Goal: Task Accomplishment & Management: Use online tool/utility

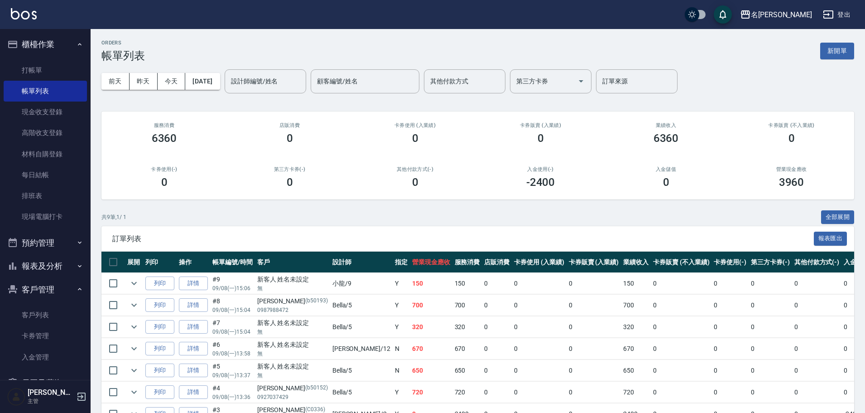
click at [772, 273] on table "展開 列印 操作 帳單編號/時間 客戶 設計師 指定 營業現金應收 服務消費 店販消費 卡券使用 (入業績) 卡券販賣 (入業績) 業績收入 卡券販賣 (不入…" at bounding box center [513, 359] width 825 height 217
click at [749, 370] on td "0" at bounding box center [770, 370] width 43 height 21
drag, startPoint x: 801, startPoint y: 326, endPoint x: 778, endPoint y: 309, distance: 28.5
click at [842, 324] on td "0" at bounding box center [860, 326] width 37 height 21
drag, startPoint x: 778, startPoint y: 309, endPoint x: 779, endPoint y: 330, distance: 20.4
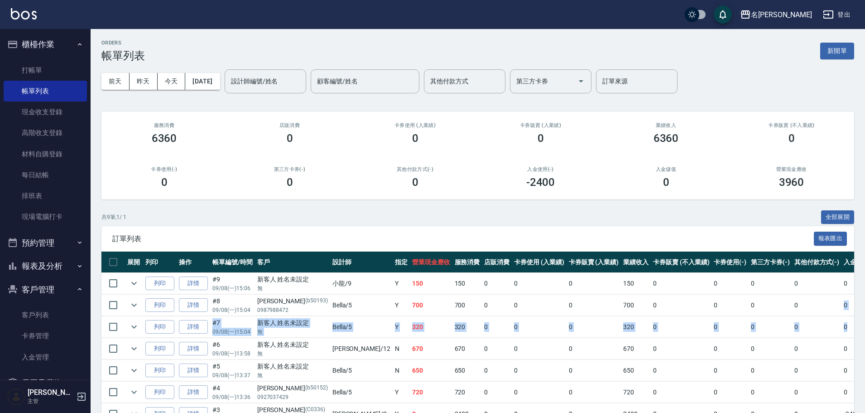
click at [796, 330] on tbody "列印 詳情 #9 09/08 (一) 15:06 新客人 姓名未設定 無 小龍 /9 Y 150 150 0 0 0 150 0 0 0 0 0 列印 詳情 …" at bounding box center [513, 371] width 825 height 196
click at [592, 208] on div "ORDERS 帳單列表 新開單 [DATE] [DATE] [DATE] [DATE] 設計師編號/姓名 設計師編號/姓名 顧客編號/姓名 顧客編號/姓名 其…" at bounding box center [478, 266] width 775 height 475
click at [383, 150] on div "卡券使用 (入業績) 0" at bounding box center [416, 133] width 126 height 44
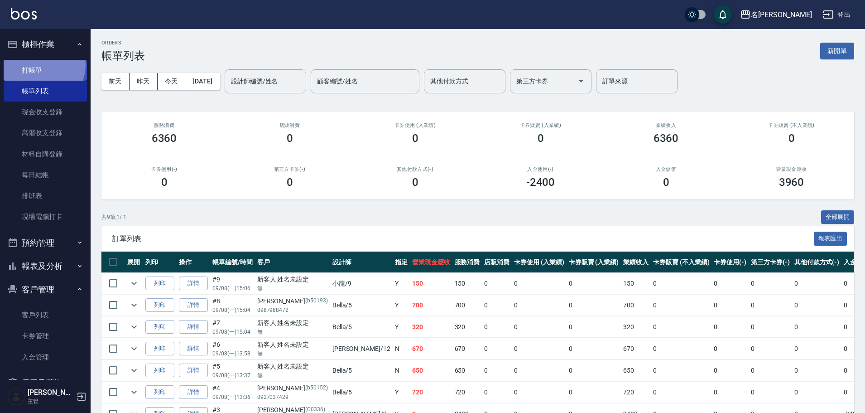
click at [38, 65] on link "打帳單" at bounding box center [45, 70] width 83 height 21
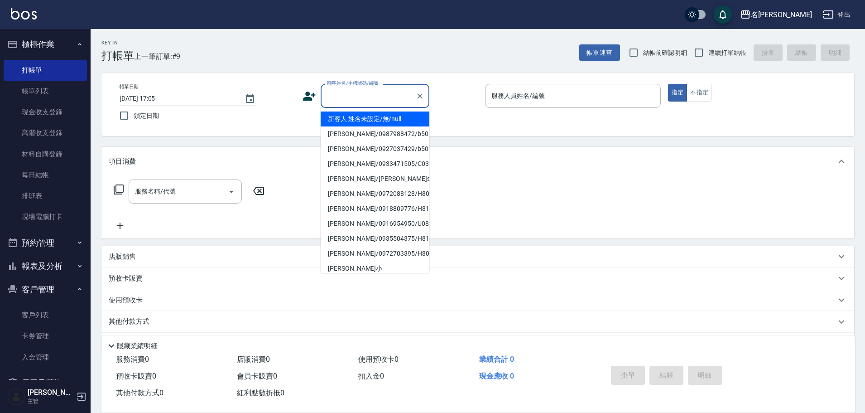
click at [370, 98] on input "顧客姓名/手機號碼/編號" at bounding box center [368, 96] width 87 height 16
click at [357, 234] on li "[PERSON_NAME]/0937047388/C0236" at bounding box center [375, 238] width 109 height 15
type input "[PERSON_NAME]/0937047388/C0236"
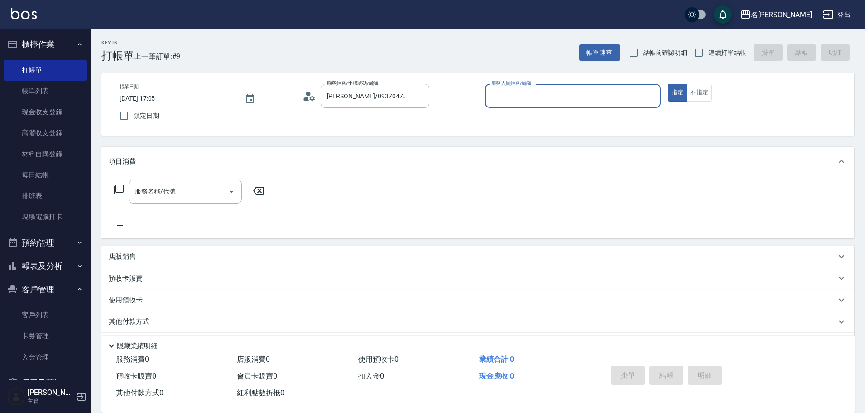
type input "敏卉-2"
click at [119, 191] on icon at bounding box center [118, 189] width 11 height 11
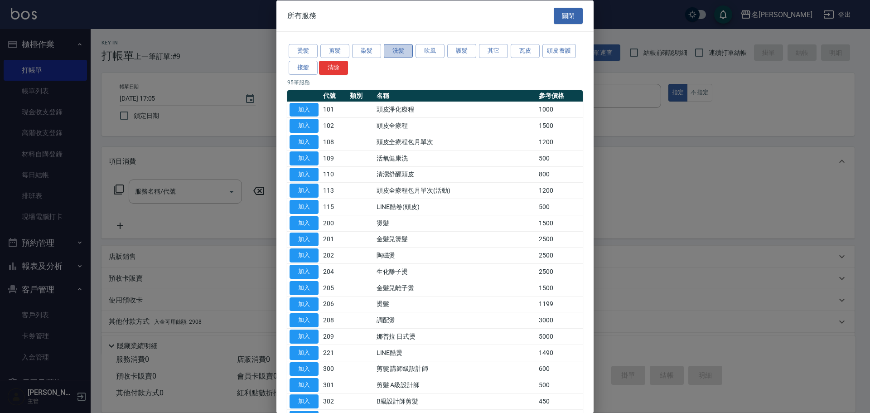
click at [398, 44] on button "洗髮" at bounding box center [398, 51] width 29 height 14
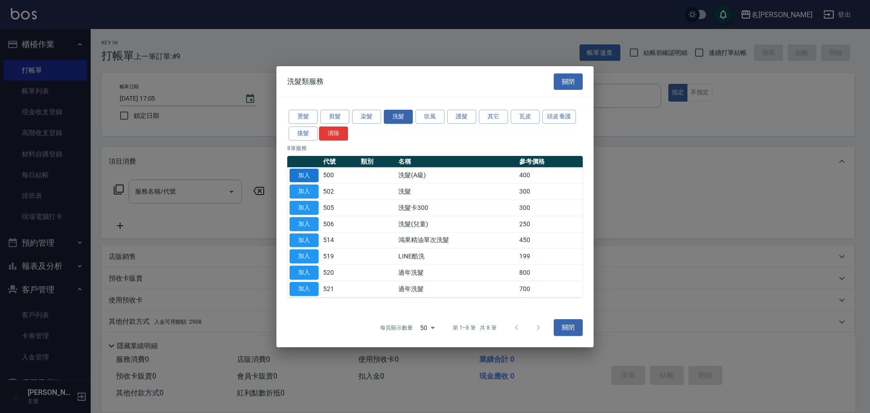
click at [313, 174] on button "加入" at bounding box center [304, 175] width 29 height 14
type input "洗髮(A級)(500)"
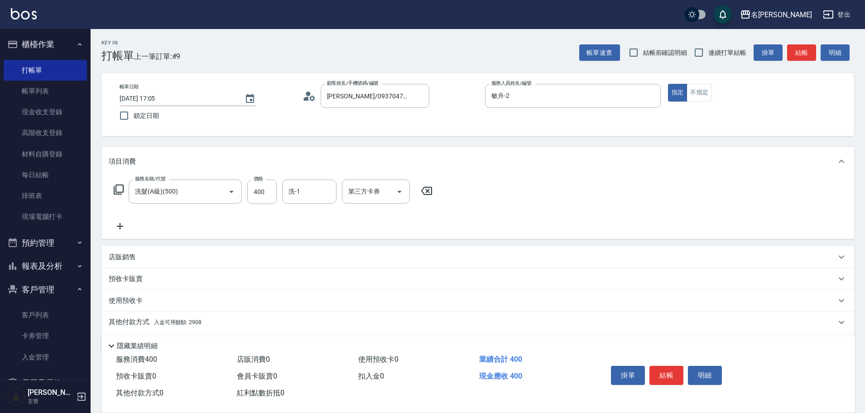
click at [133, 321] on p "其他付款方式 入金可用餘額: 2908" at bounding box center [155, 322] width 93 height 10
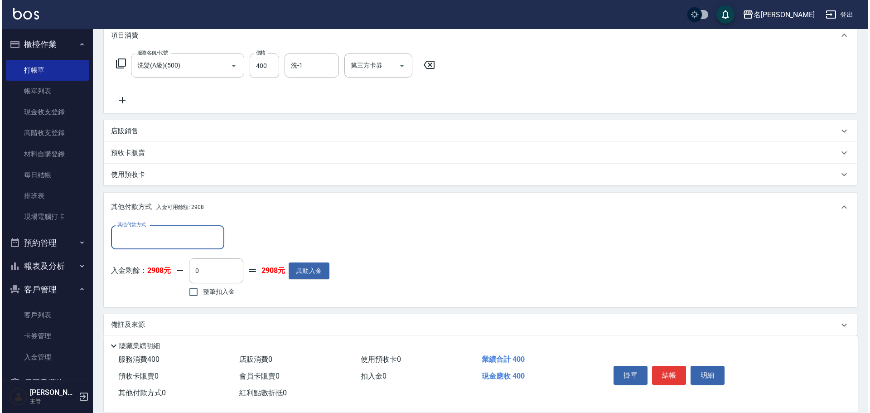
scroll to position [136, 0]
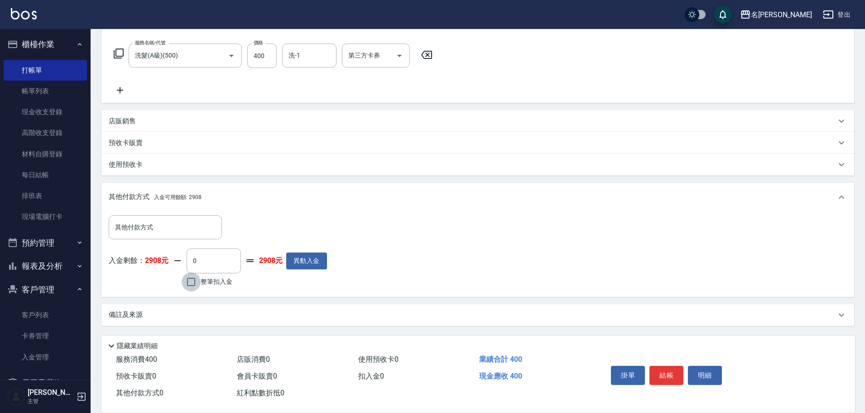
click at [191, 282] on input "整筆扣入金" at bounding box center [191, 281] width 19 height 19
checkbox input "true"
type input "400"
click at [703, 377] on button "明細" at bounding box center [705, 375] width 34 height 19
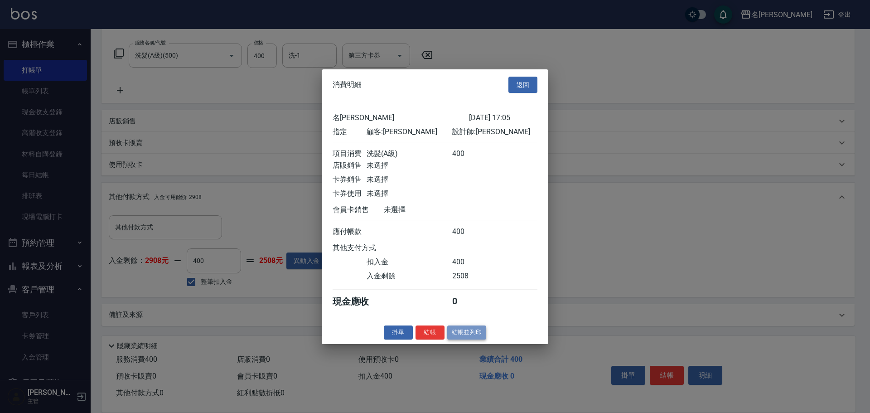
click at [466, 337] on button "結帳並列印" at bounding box center [466, 332] width 39 height 14
